Goal: Information Seeking & Learning: Learn about a topic

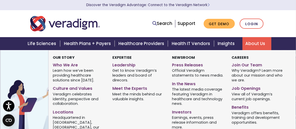
click at [248, 46] on link "About Us" at bounding box center [256, 43] width 29 height 13
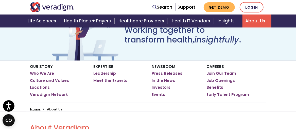
scroll to position [51, 0]
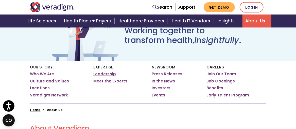
click at [102, 73] on link "Leadership" at bounding box center [104, 73] width 23 height 5
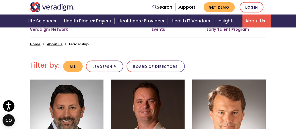
scroll to position [76, 0]
